Goal: Communication & Community: Answer question/provide support

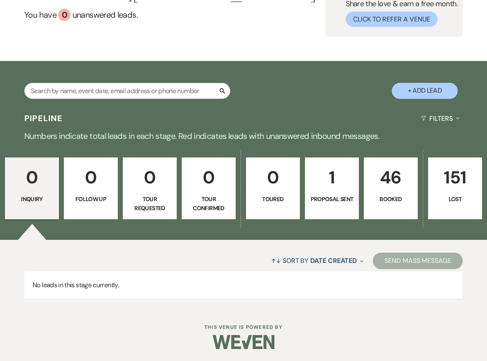
scroll to position [72, 0]
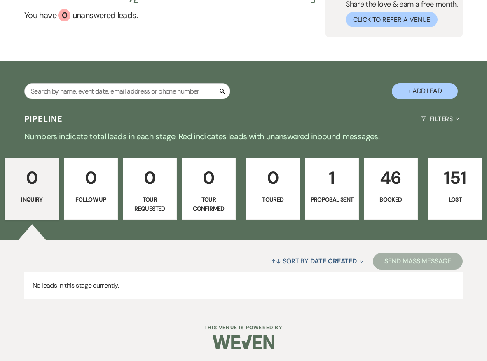
click at [382, 193] on link "46 Booked" at bounding box center [391, 189] width 54 height 62
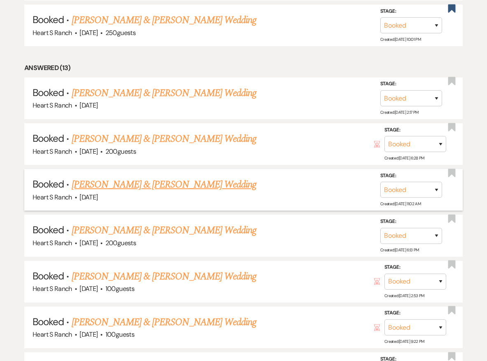
scroll to position [445, 0]
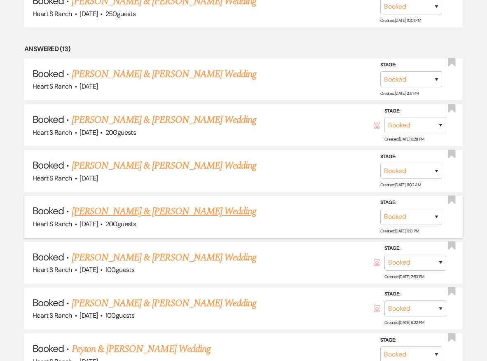
click at [186, 206] on link "[PERSON_NAME] & [PERSON_NAME] Wedding" at bounding box center [164, 211] width 184 height 15
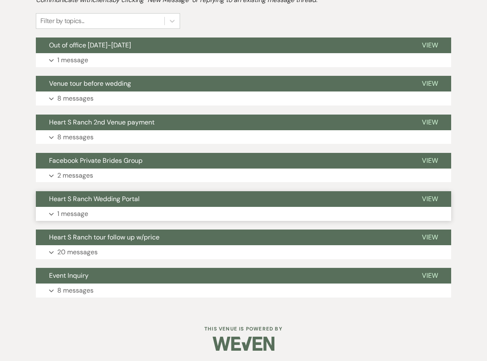
scroll to position [210, 0]
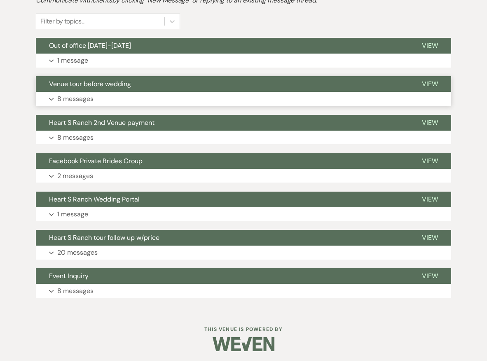
click at [173, 98] on button "Expand 8 messages" at bounding box center [243, 99] width 415 height 14
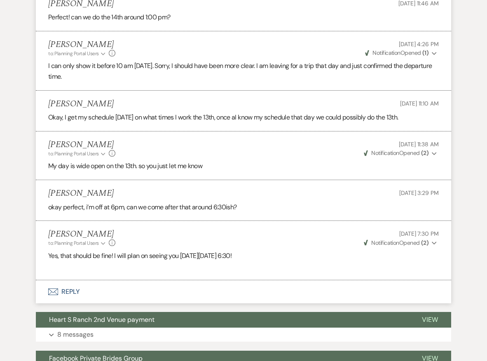
scroll to position [455, 0]
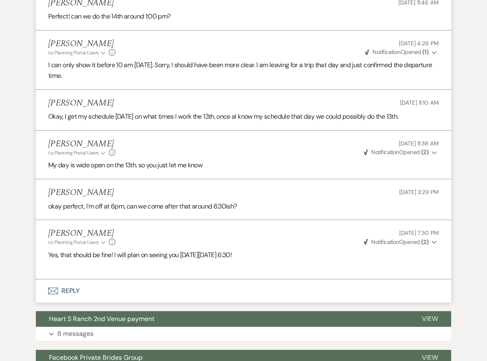
click at [99, 288] on button "Envelope Reply" at bounding box center [243, 290] width 415 height 23
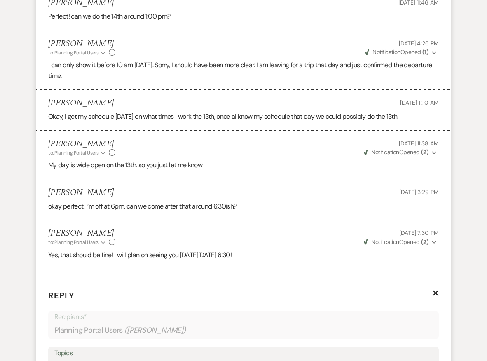
scroll to position [632, 0]
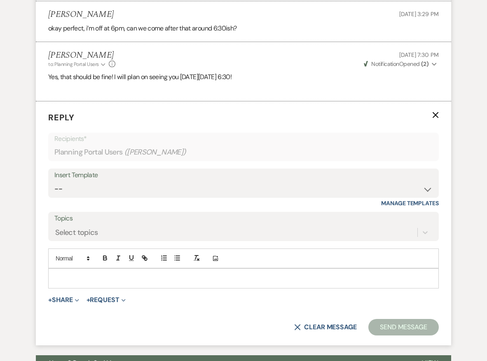
click at [101, 273] on p at bounding box center [243, 277] width 377 height 9
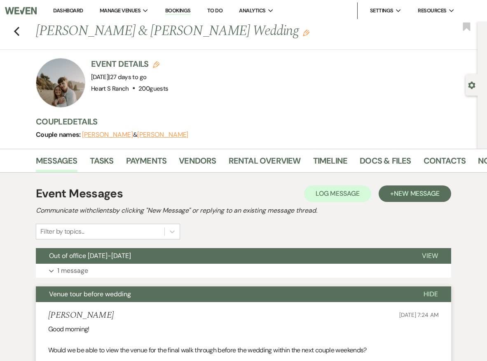
scroll to position [0, 0]
click at [16, 30] on use "button" at bounding box center [16, 31] width 5 height 9
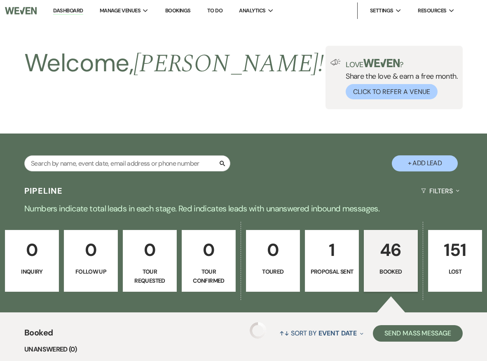
scroll to position [445, 0]
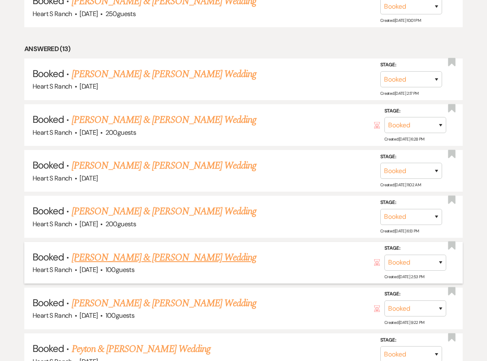
click at [142, 251] on link "[PERSON_NAME] & [PERSON_NAME] Wedding" at bounding box center [164, 257] width 184 height 15
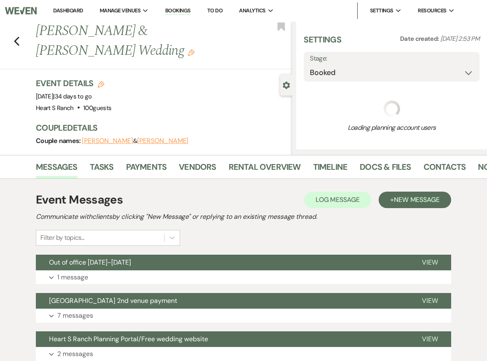
select select "5"
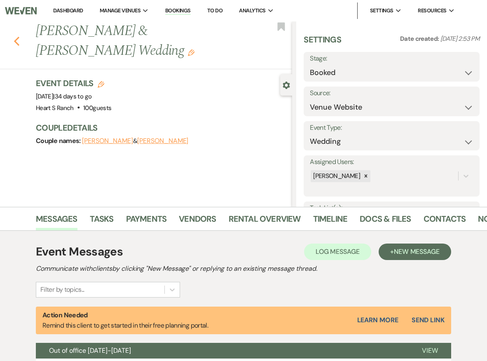
click at [17, 40] on icon "Previous" at bounding box center [17, 41] width 6 height 10
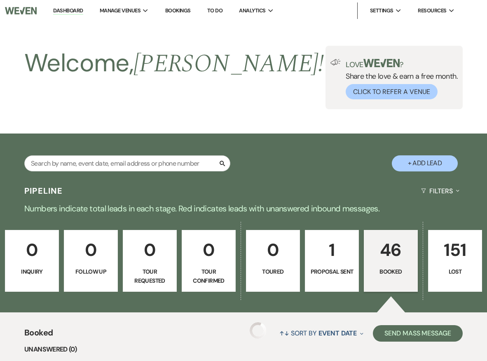
scroll to position [445, 0]
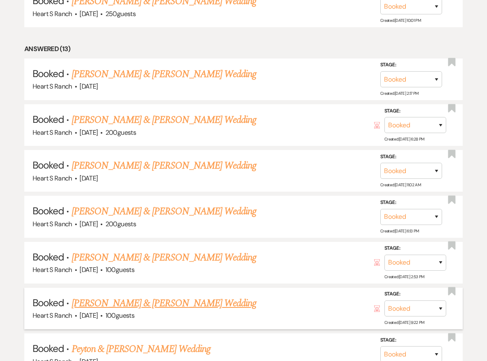
click at [122, 296] on link "[PERSON_NAME] & [PERSON_NAME] Wedding" at bounding box center [164, 303] width 184 height 15
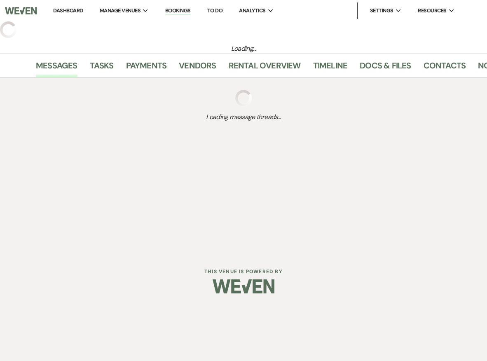
select select "5"
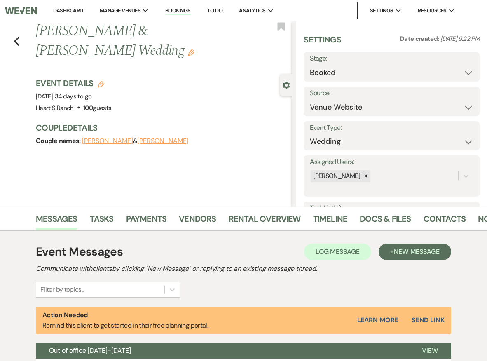
click at [286, 84] on icon "Gear" at bounding box center [285, 85] width 7 height 7
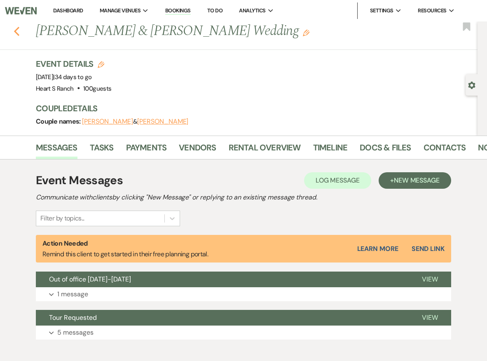
click at [19, 30] on icon "Previous" at bounding box center [17, 31] width 6 height 10
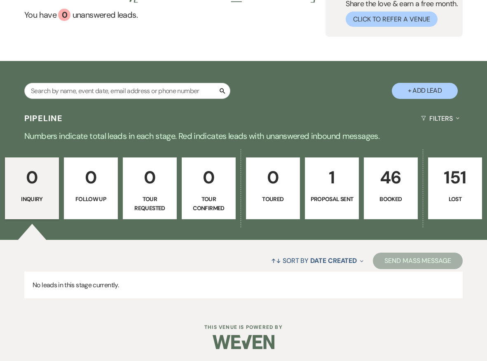
scroll to position [72, 0]
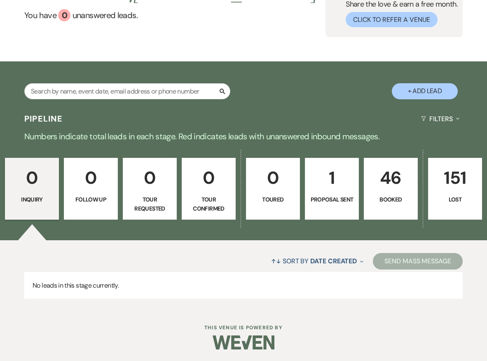
click at [398, 174] on p "46" at bounding box center [390, 178] width 43 height 28
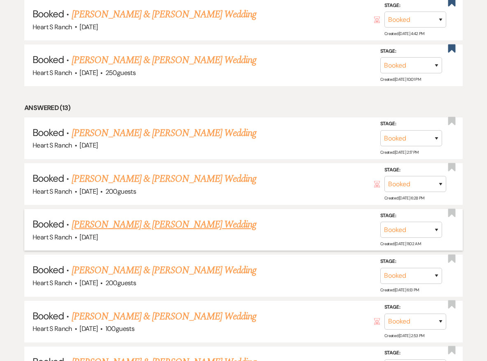
scroll to position [392, 0]
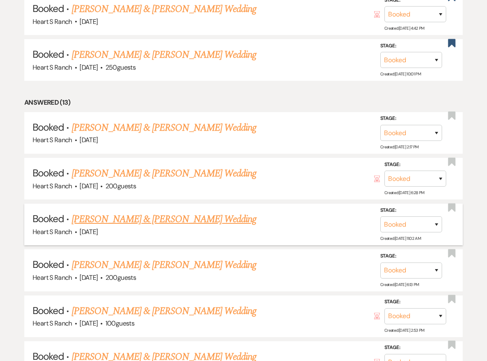
click at [212, 217] on link "[PERSON_NAME] & [PERSON_NAME] Wedding" at bounding box center [164, 219] width 184 height 15
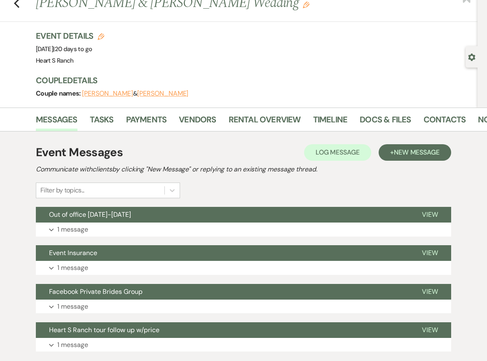
scroll to position [35, 0]
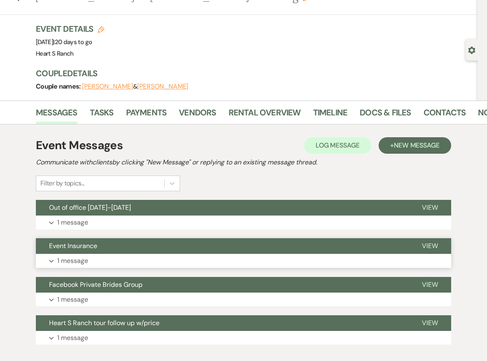
click at [169, 256] on button "Expand 1 message" at bounding box center [243, 261] width 415 height 14
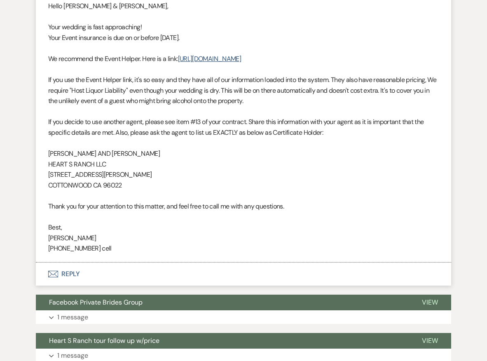
scroll to position [325, 0]
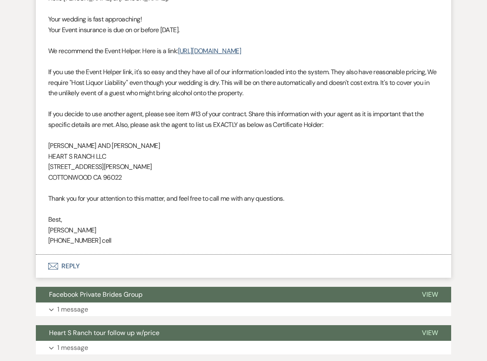
click at [98, 259] on button "Envelope Reply" at bounding box center [243, 265] width 415 height 23
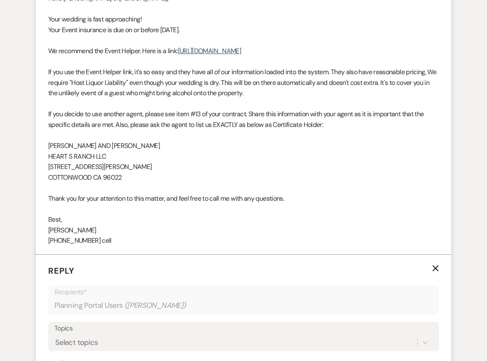
scroll to position [478, 0]
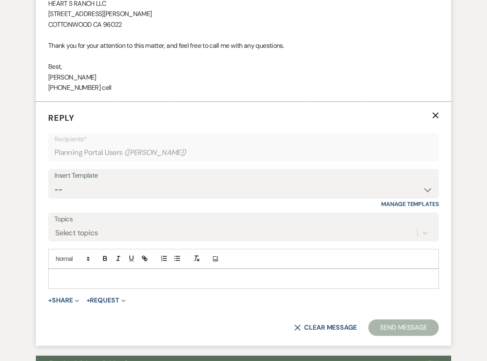
click at [100, 274] on p at bounding box center [243, 278] width 377 height 9
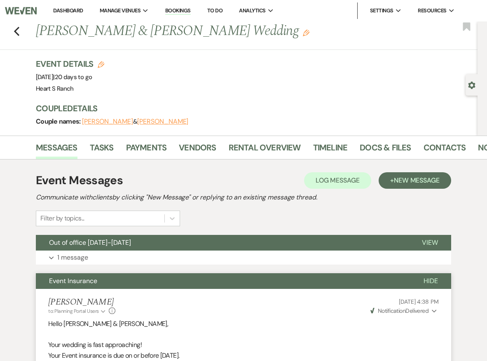
scroll to position [0, 0]
click at [431, 148] on link "Contacts" at bounding box center [444, 150] width 42 height 18
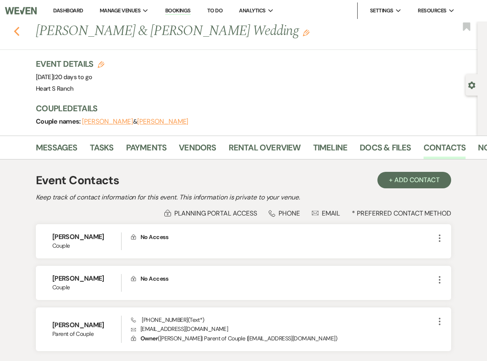
click at [17, 33] on use "button" at bounding box center [16, 31] width 5 height 9
